Goal: Information Seeking & Learning: Learn about a topic

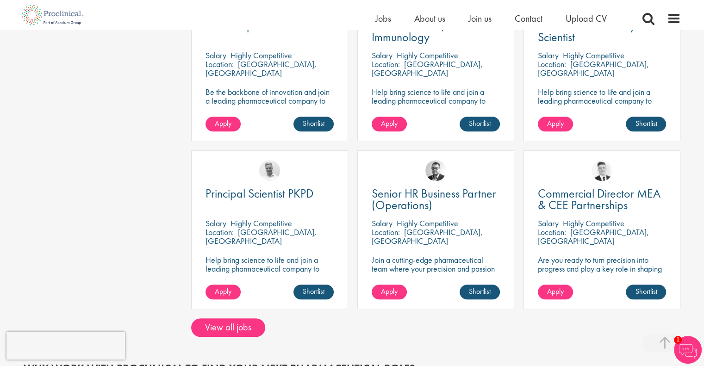
scroll to position [648, 0]
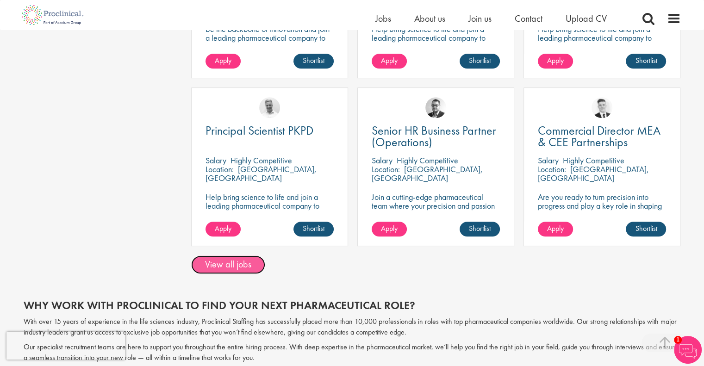
click at [214, 266] on link "View all jobs" at bounding box center [228, 264] width 74 height 19
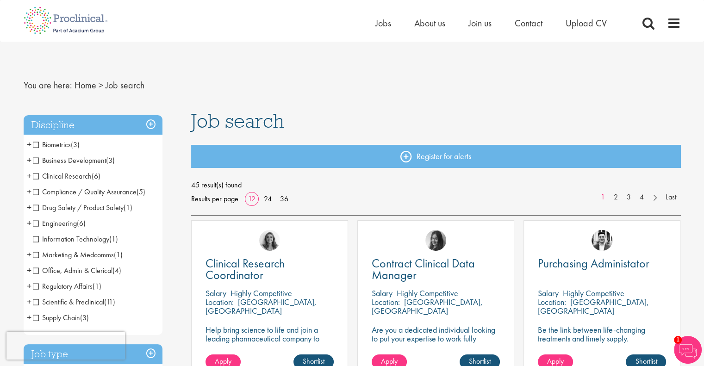
click at [35, 176] on span "Clinical Research" at bounding box center [62, 176] width 59 height 10
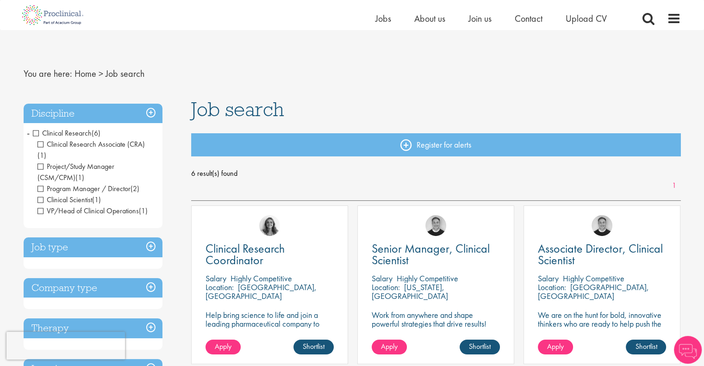
scroll to position [93, 0]
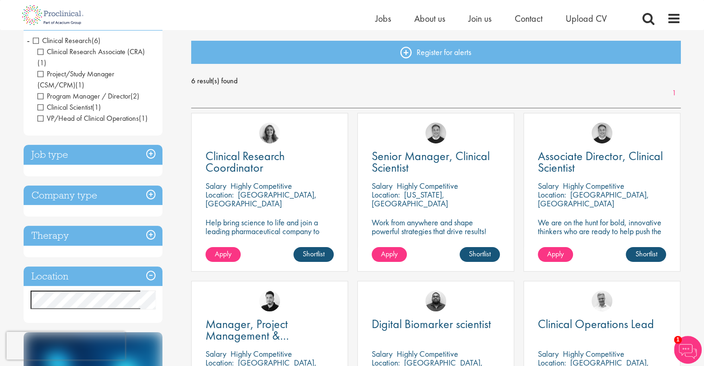
click at [149, 147] on h3 "Job type" at bounding box center [93, 155] width 139 height 20
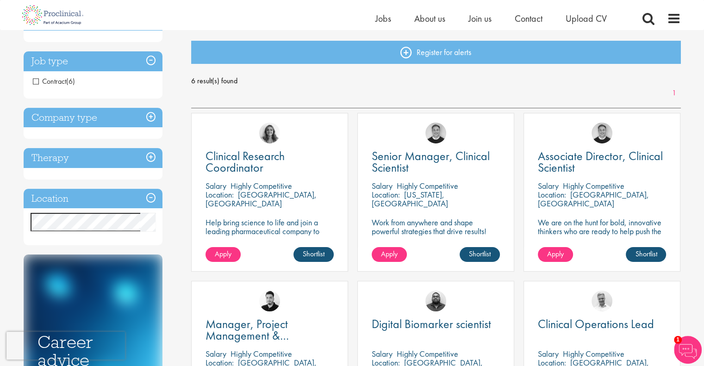
click at [151, 117] on h3 "Company type" at bounding box center [93, 118] width 139 height 20
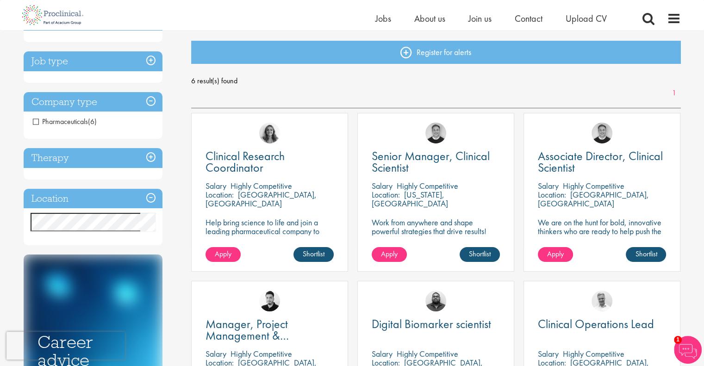
click at [147, 158] on h3 "Therapy" at bounding box center [93, 158] width 139 height 20
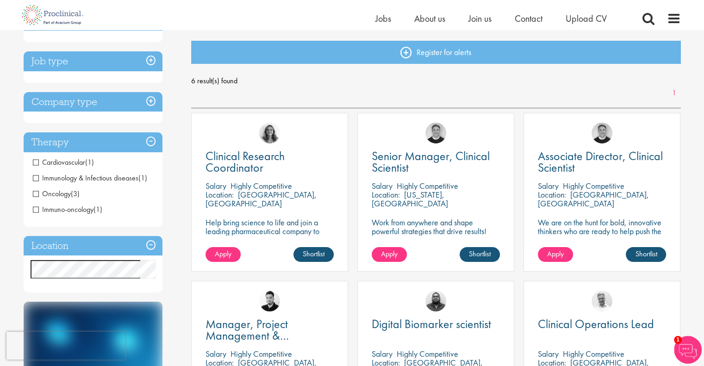
click at [35, 211] on span "Immuno-oncology" at bounding box center [63, 209] width 61 height 10
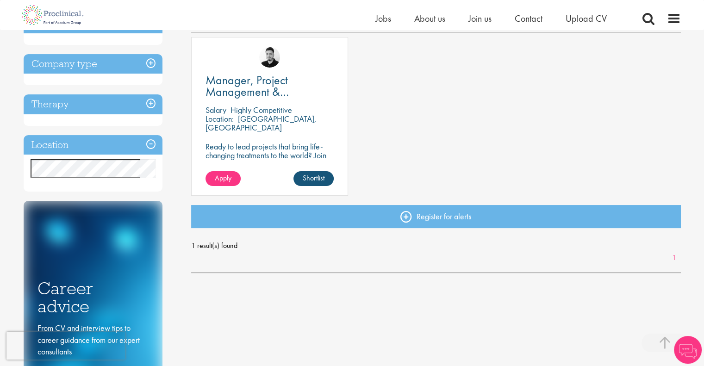
scroll to position [185, 0]
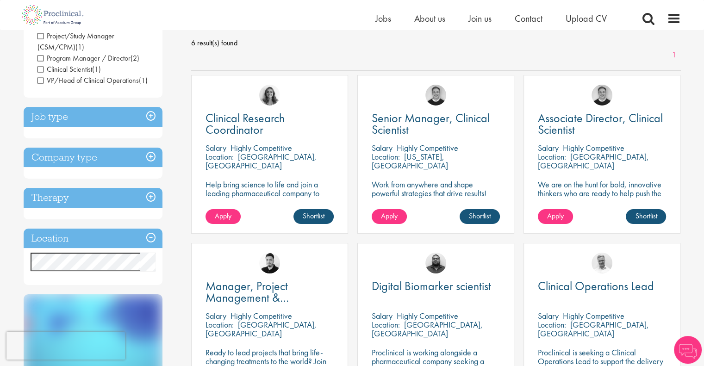
scroll to position [185, 0]
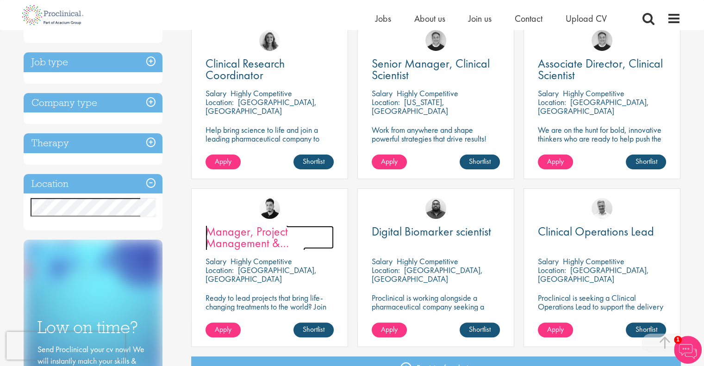
click at [256, 235] on span "Manager, Project Management & Operational Delivery" at bounding box center [254, 242] width 99 height 39
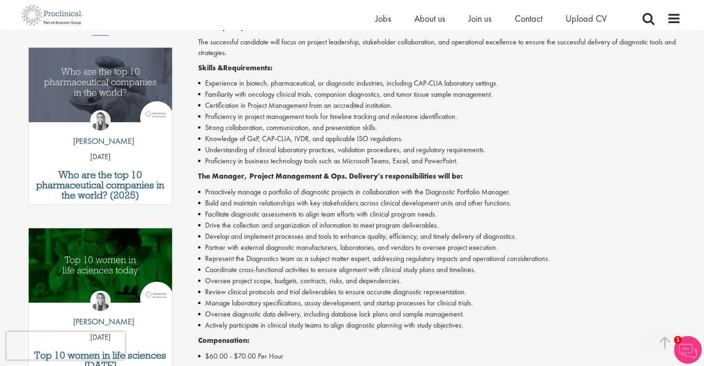
scroll to position [278, 0]
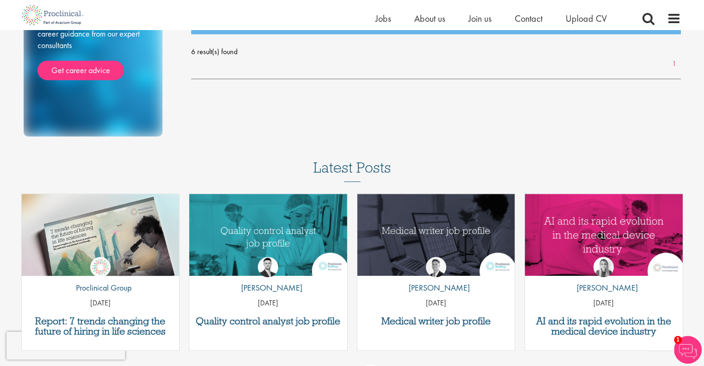
scroll to position [555, 0]
